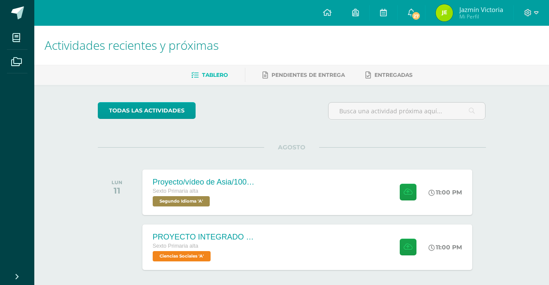
click at [345, 252] on div "PROYECTO INTEGRADO DE CIENCIAS SOCIALES Y KAQCHIQUEL, VALOR 30 PUNTOS. Sexto Pr…" at bounding box center [307, 246] width 330 height 45
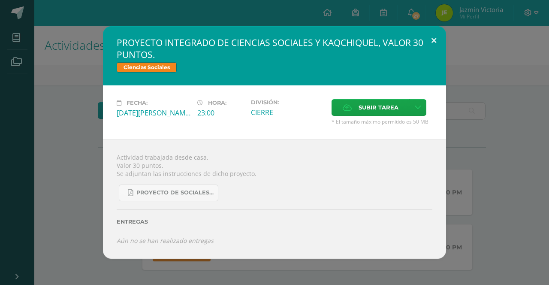
click at [428, 55] on button at bounding box center [433, 40] width 24 height 29
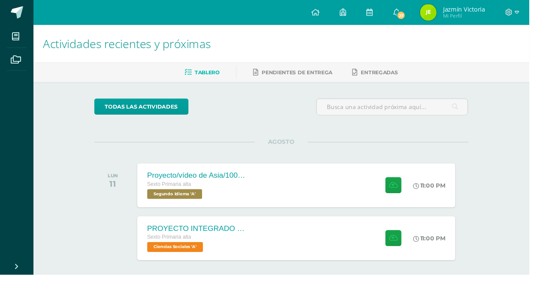
click at [368, 204] on div "Proyecto/vídeo de Asia/100ptos. Sexto Primaria alta Segundo Idioma 'A' 11:00 PM…" at bounding box center [307, 191] width 330 height 45
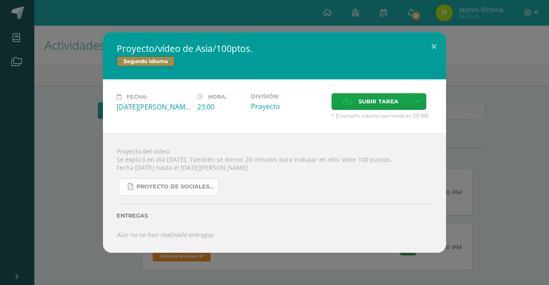
click at [209, 190] on span "Proyecto de Sociales y Kaqchikel_3ra. Unidad.pdf" at bounding box center [174, 186] width 77 height 7
click at [436, 54] on button at bounding box center [433, 46] width 24 height 29
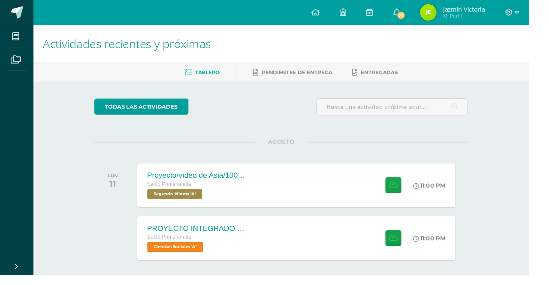
click at [385, 247] on div at bounding box center [406, 246] width 42 height 45
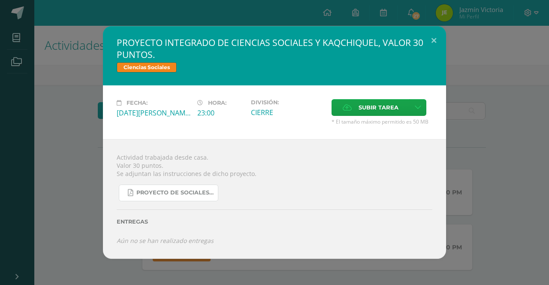
click at [204, 191] on span "Proyecto de Sociales y Kaqchikel_3ra. Unidad (1).pdf" at bounding box center [174, 192] width 77 height 7
click at [434, 45] on button at bounding box center [433, 40] width 24 height 29
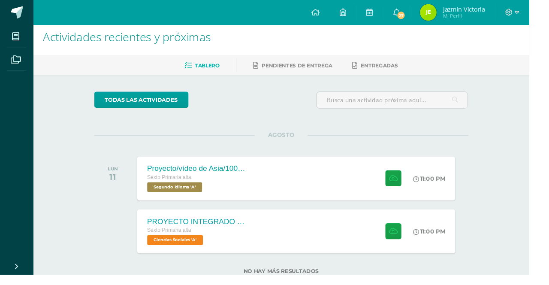
scroll to position [23, 0]
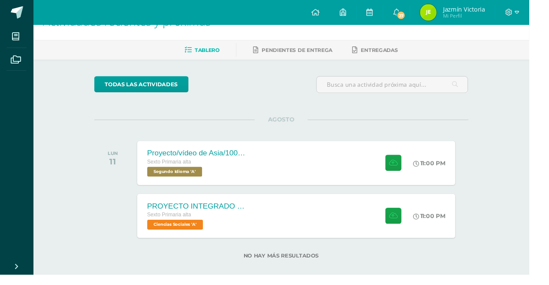
click at [368, 221] on div "PROYECTO INTEGRADO DE CIENCIAS SOCIALES Y KAQCHIQUEL, VALOR 30 PUNTOS. Sexto Pr…" at bounding box center [307, 223] width 330 height 45
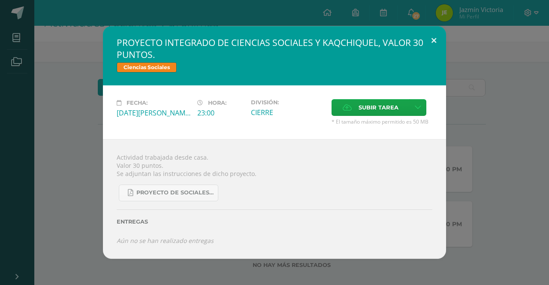
click at [436, 42] on button at bounding box center [433, 40] width 24 height 29
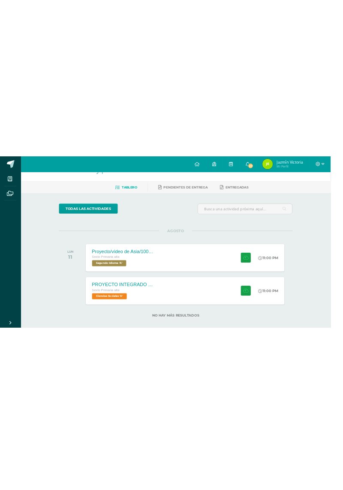
scroll to position [0, 0]
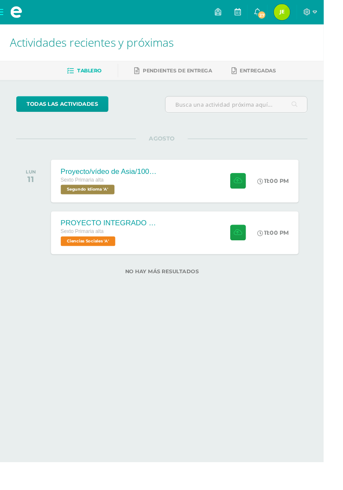
click at [343, 155] on html "Mis cursos Archivos Cerrar panel Artes Plásticas Sexto Primaria alta "A" Cienci…" at bounding box center [171, 159] width 343 height 318
click at [109, 249] on div "Sexto Primaria alta" at bounding box center [115, 245] width 103 height 9
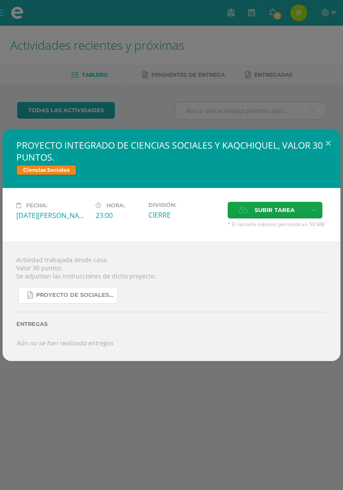
click at [101, 284] on link "Proyecto de Sociales y Kaqchikel_3ra. Unidad (1).pdf" at bounding box center [67, 295] width 99 height 17
